Goal: Information Seeking & Learning: Understand process/instructions

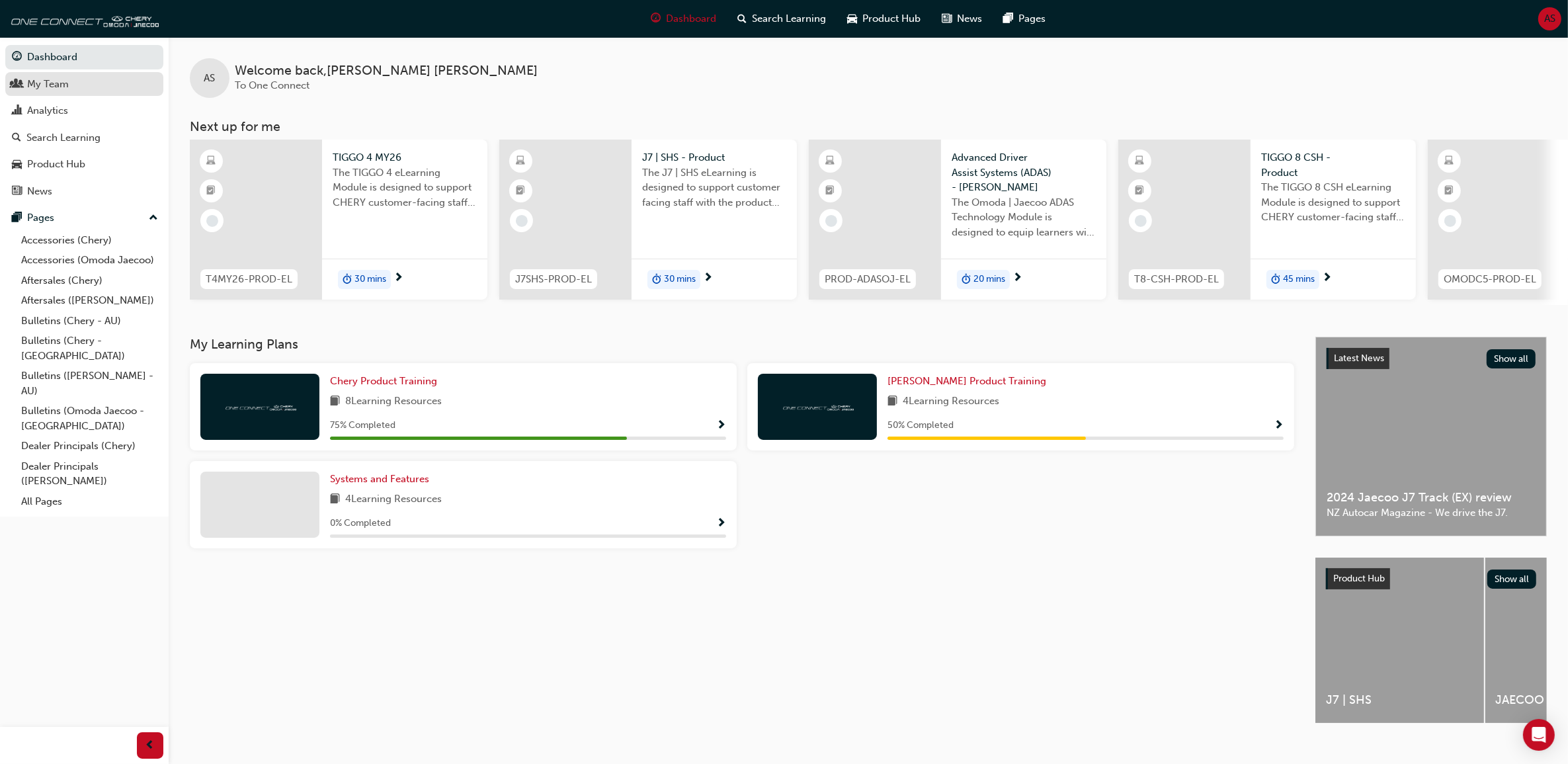
click at [63, 87] on div "My Team" at bounding box center [47, 85] width 42 height 15
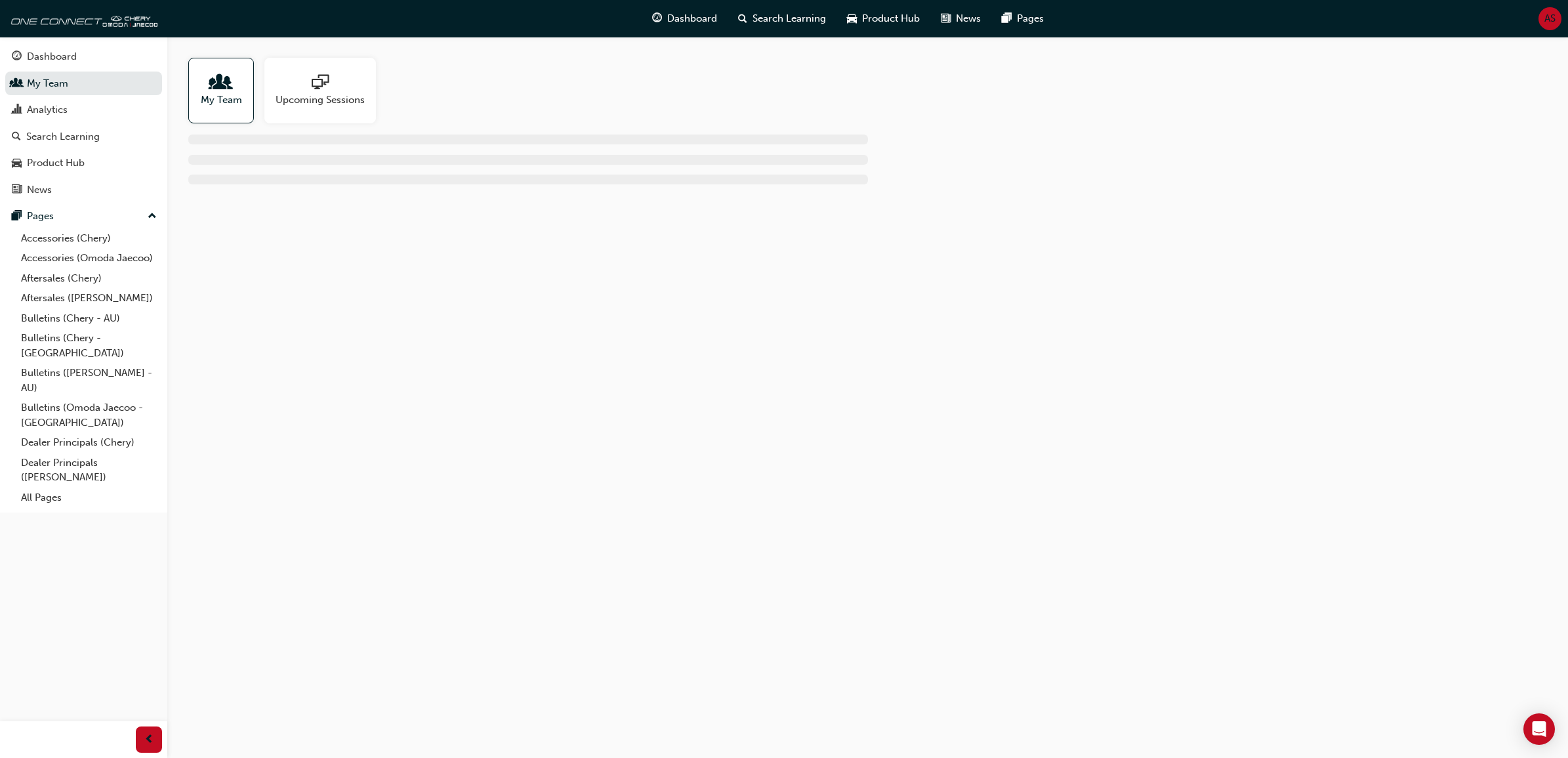
click at [217, 91] on span "people-icon" at bounding box center [221, 83] width 17 height 18
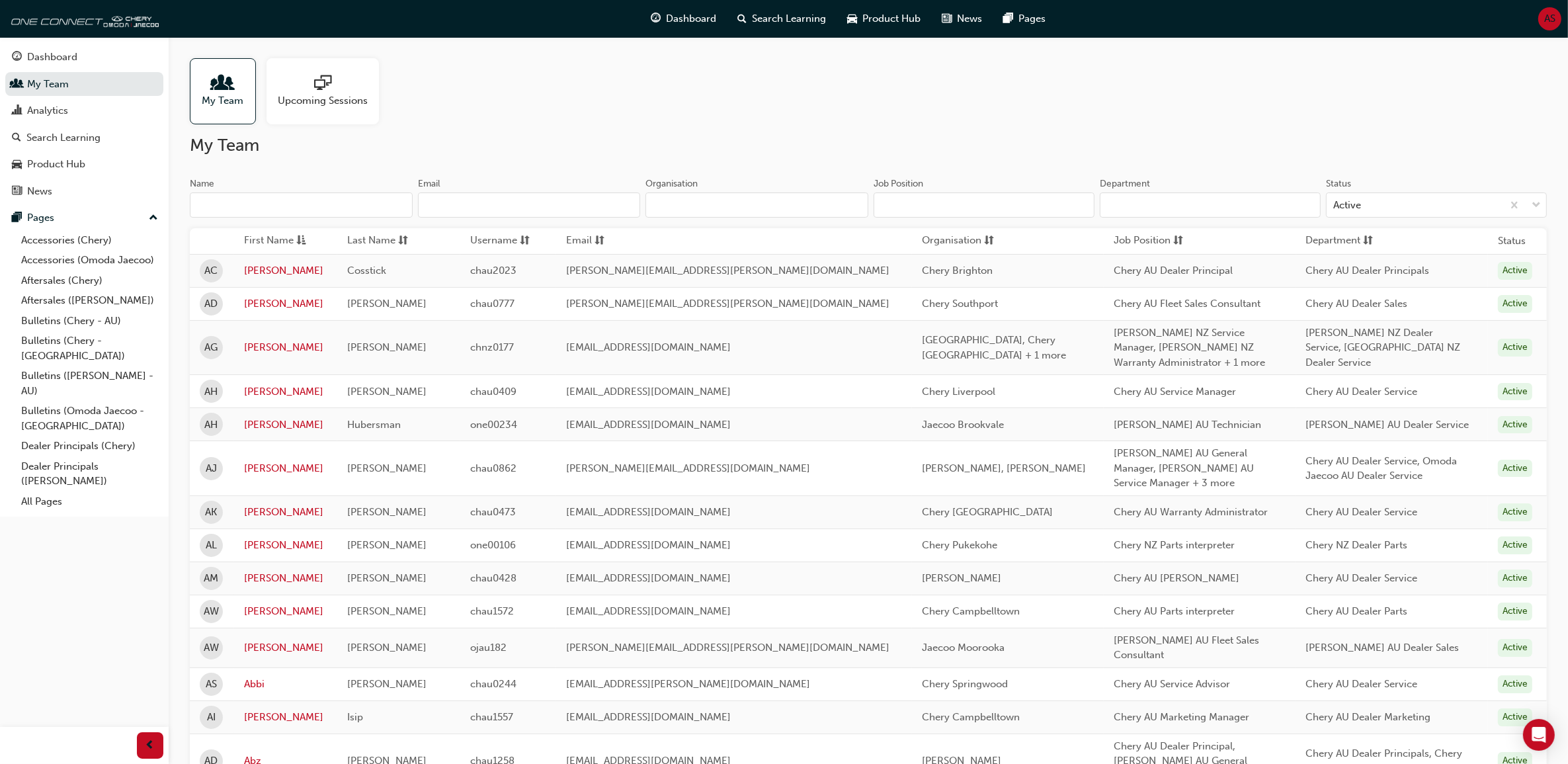
click at [335, 207] on input "Name" at bounding box center [301, 205] width 223 height 25
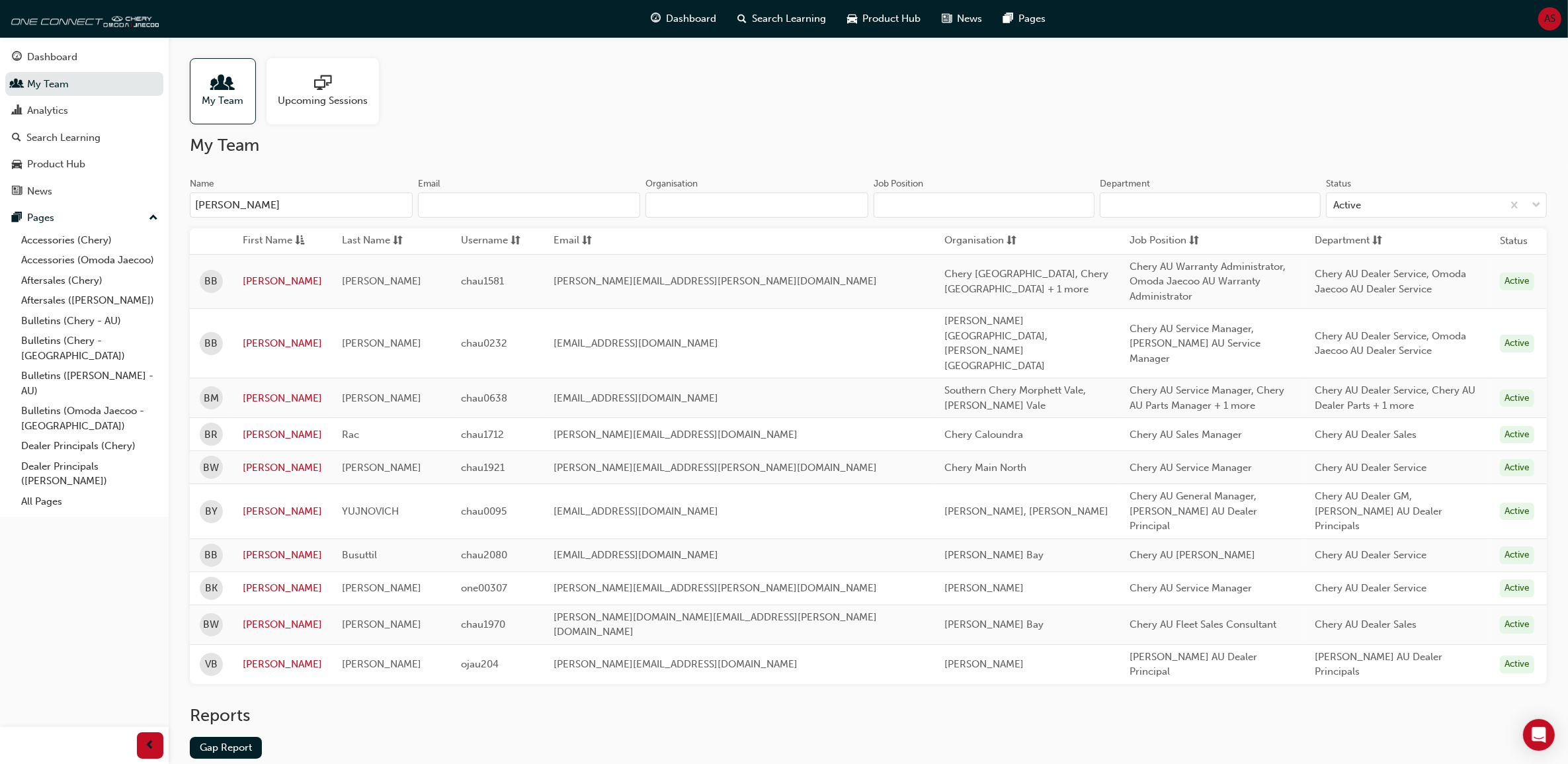
type input "[PERSON_NAME]"
click at [58, 492] on link "All Pages" at bounding box center [89, 502] width 148 height 21
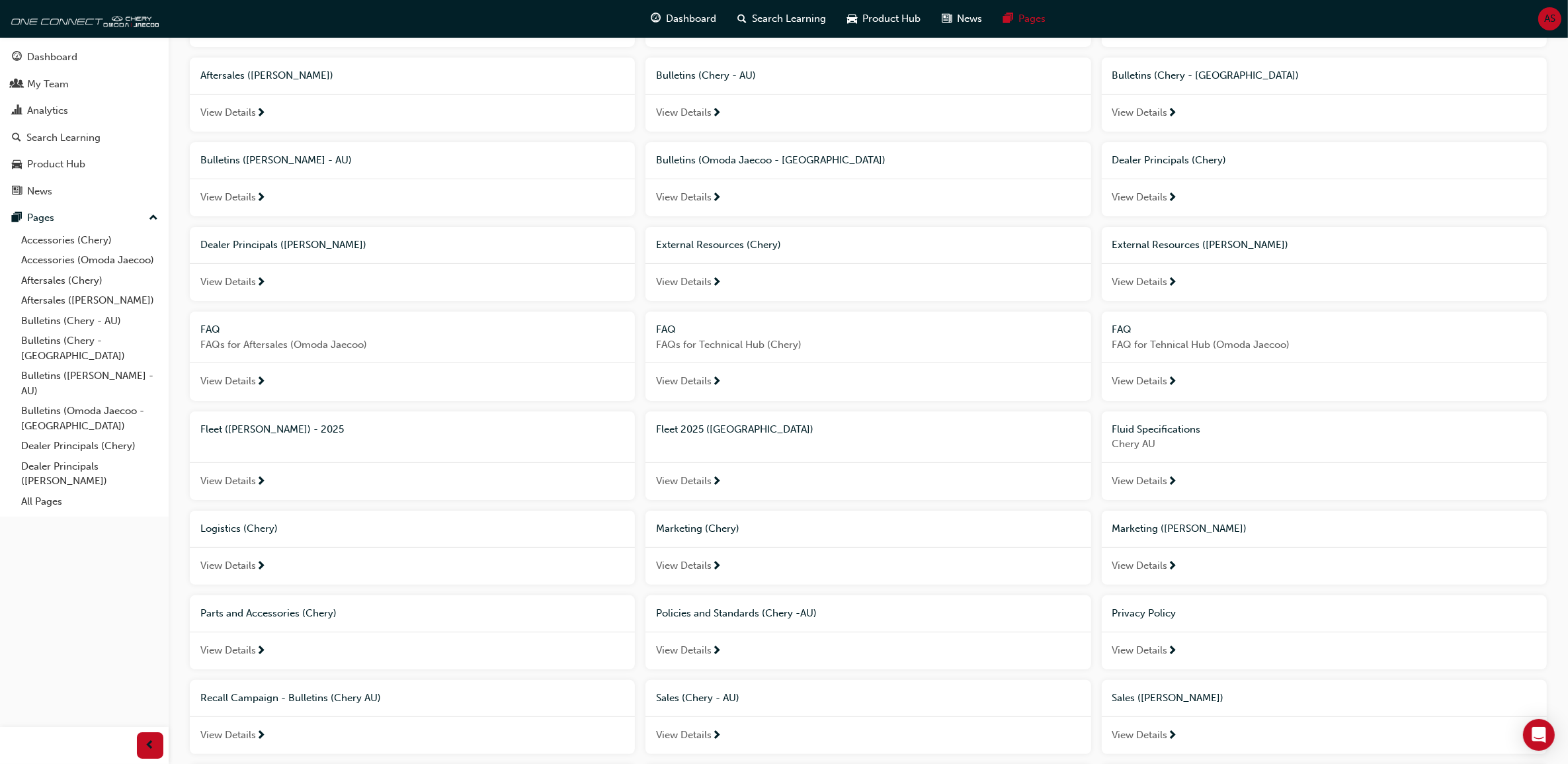
scroll to position [576, 0]
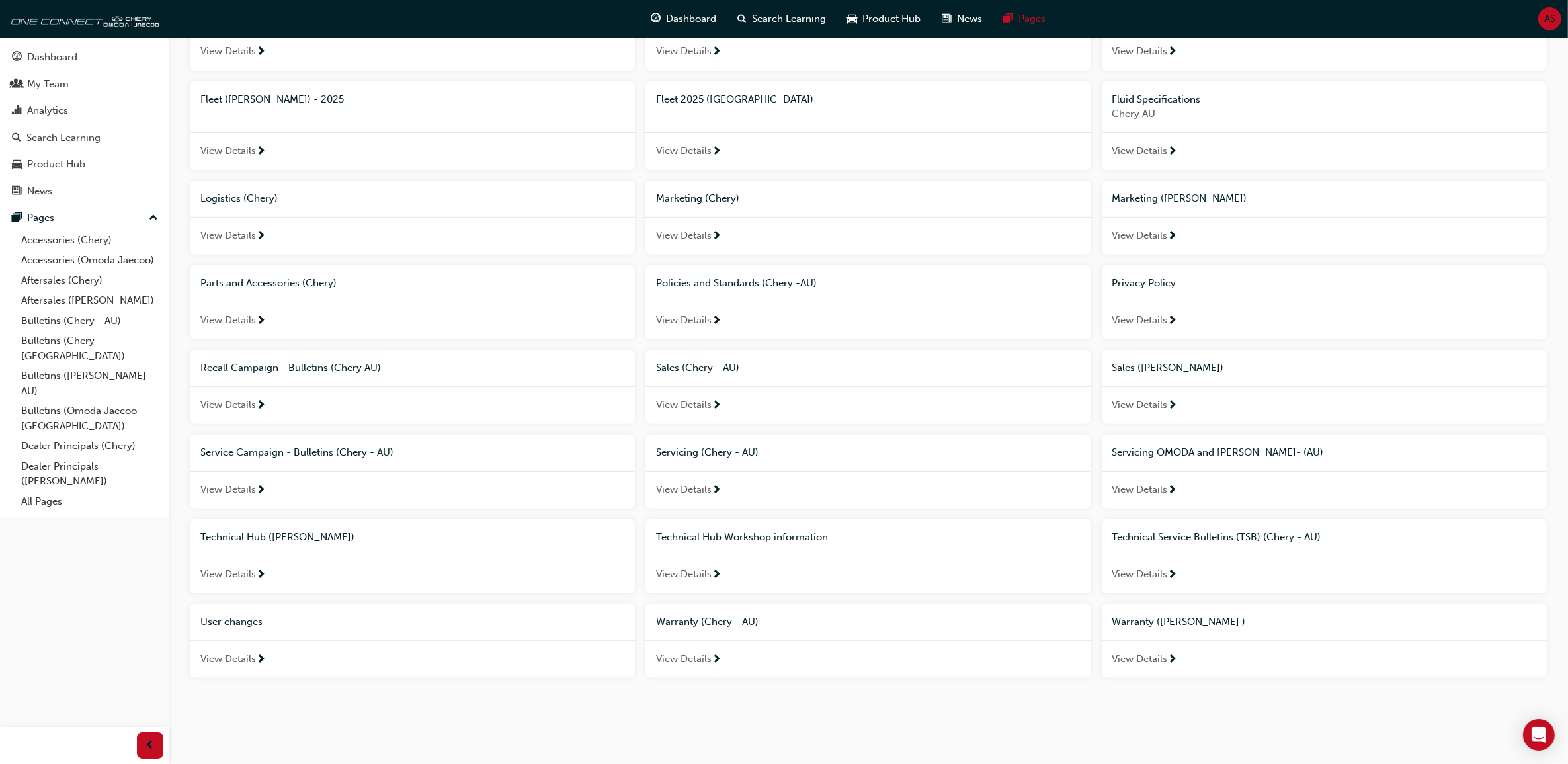
click at [230, 627] on div "User changes" at bounding box center [412, 622] width 424 height 15
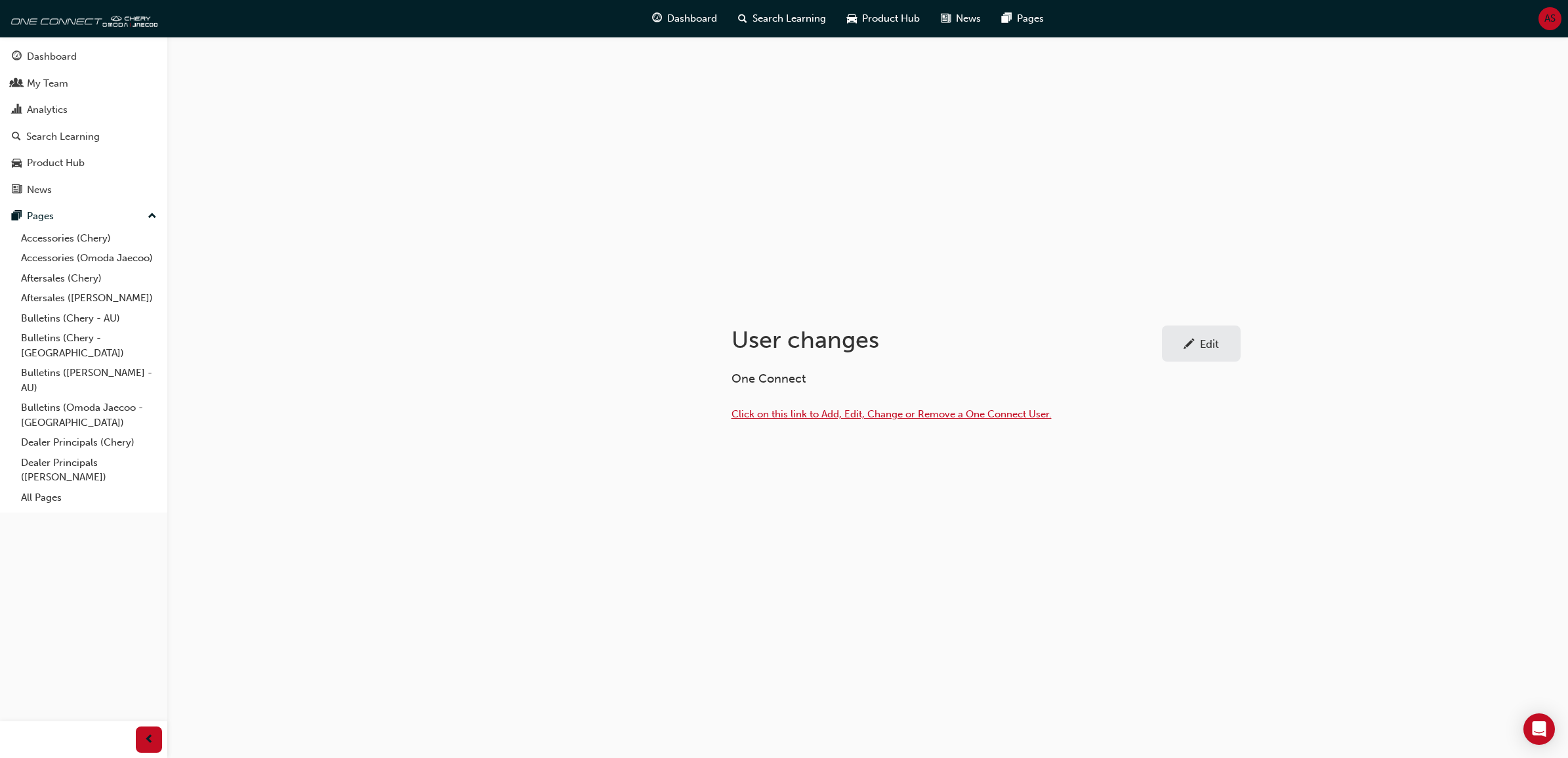
click at [832, 414] on span "Click on this link to Add, Edit, Change or Remove a One Connect User." at bounding box center [892, 413] width 321 height 12
